Goal: Information Seeking & Learning: Learn about a topic

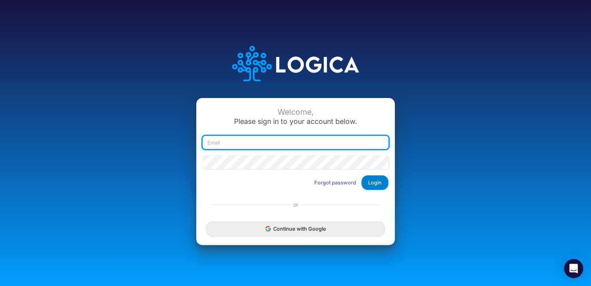
type input "cnikkel@heritage-communities.com"
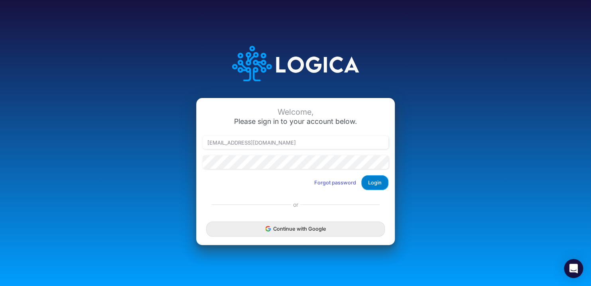
click at [377, 181] on button "Login" at bounding box center [374, 182] width 27 height 15
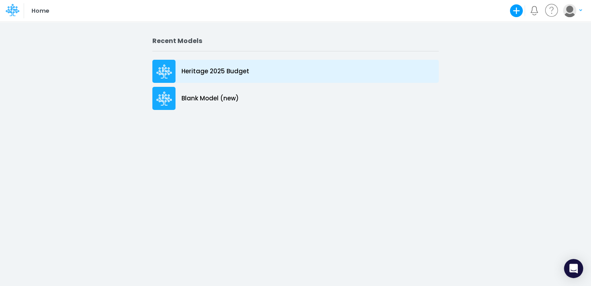
click at [228, 69] on p "Heritage 2025 Budget" at bounding box center [215, 71] width 68 height 9
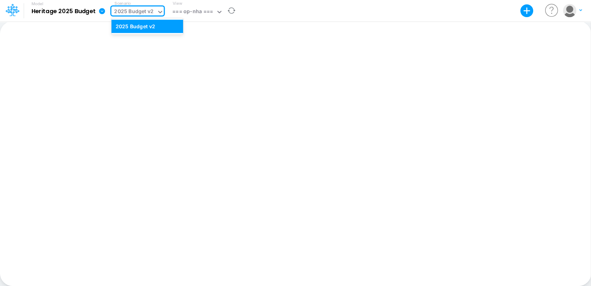
click at [159, 11] on icon at bounding box center [160, 11] width 7 height 7
click at [155, 28] on div "2025 Budget v2" at bounding box center [147, 26] width 63 height 8
click at [218, 10] on icon at bounding box center [219, 11] width 7 height 7
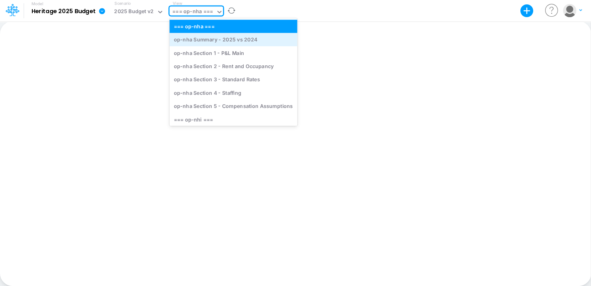
click at [220, 39] on div "op-nha Summary - 2025 vs 2024" at bounding box center [233, 39] width 128 height 13
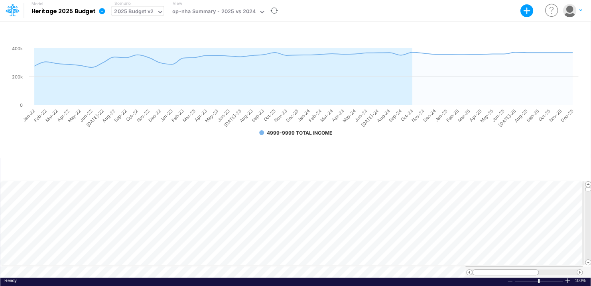
click at [157, 15] on icon at bounding box center [160, 11] width 7 height 7
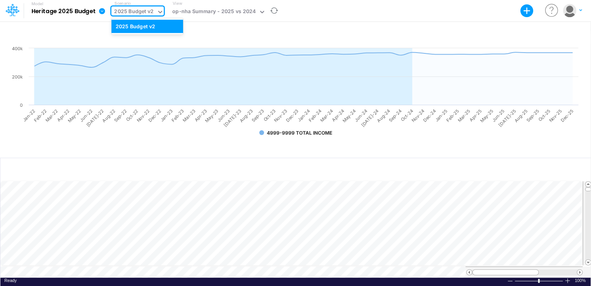
click at [157, 15] on icon at bounding box center [160, 11] width 7 height 7
